Goal: Use online tool/utility: Utilize a website feature to perform a specific function

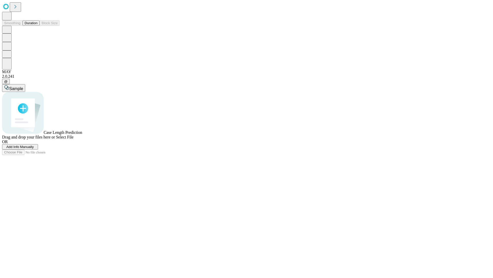
click at [38, 26] on button "Duration" at bounding box center [31, 22] width 17 height 5
click at [73, 139] on span "Select File" at bounding box center [64, 137] width 17 height 4
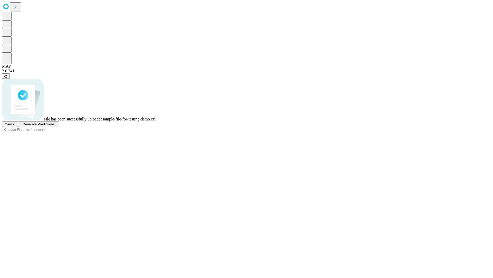
click at [54, 126] on span "Generate Predictions" at bounding box center [38, 124] width 32 height 4
